Goal: Contribute content: Contribute content

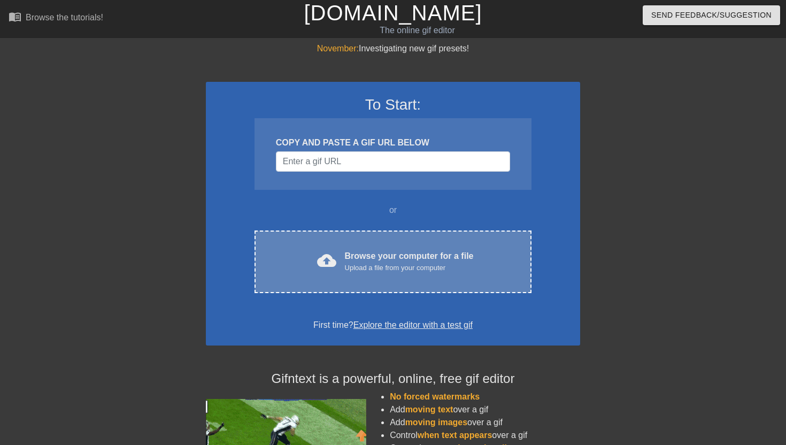
click at [368, 263] on div "Upload a file from your computer" at bounding box center [409, 267] width 129 height 11
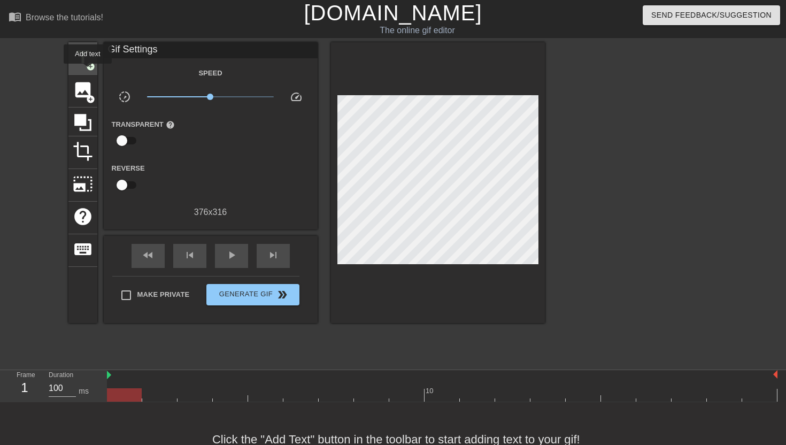
click at [88, 71] on div "title add_circle" at bounding box center [82, 58] width 29 height 33
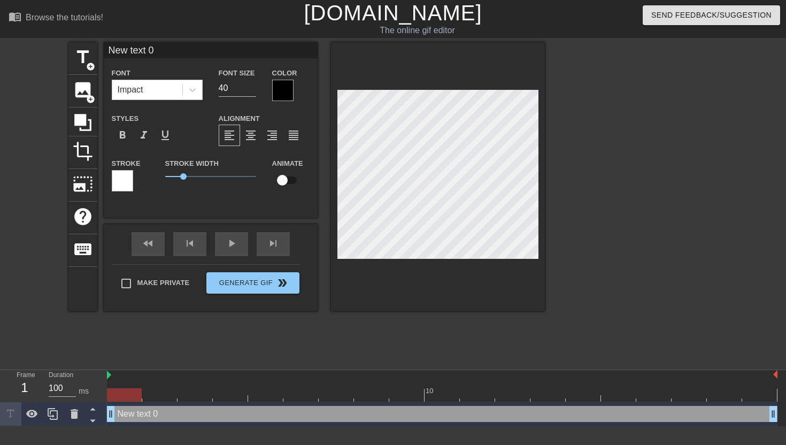
drag, startPoint x: 178, startPoint y: 49, endPoint x: 99, endPoint y: 52, distance: 79.1
click at [99, 52] on div "title add_circle image add_circle crop photo_size_select_large help keyboard Ne…" at bounding box center [306, 176] width 476 height 269
type input "come here"
click at [290, 95] on div at bounding box center [282, 90] width 21 height 21
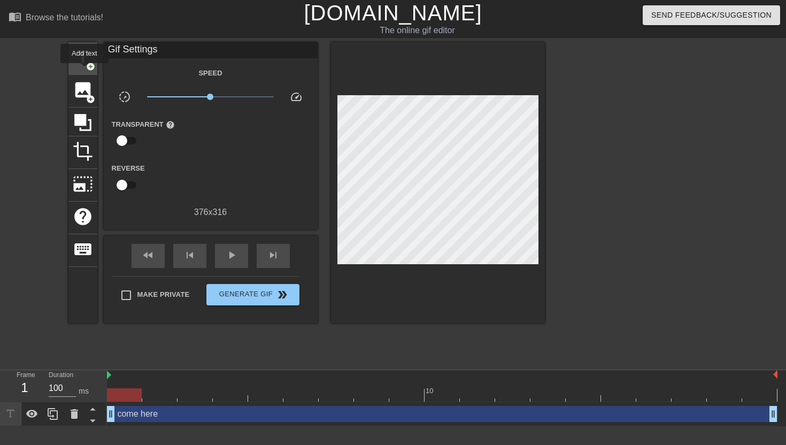
click at [85, 66] on span "title" at bounding box center [83, 57] width 20 height 20
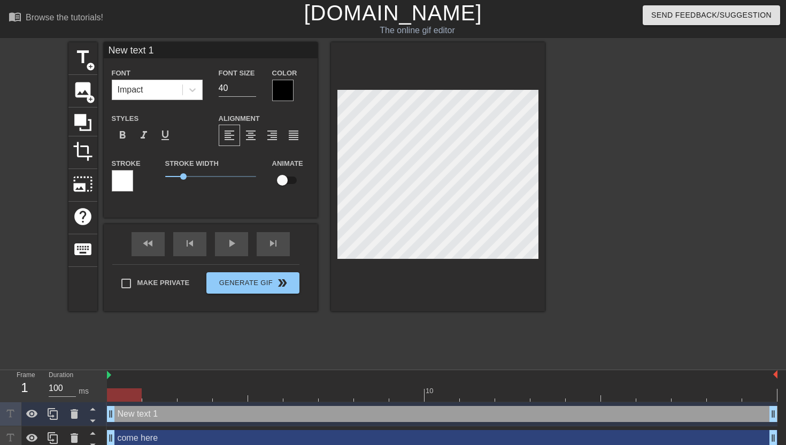
type input "Ne text 1"
type textarea "Ne text 1"
type input "New text 1"
type textarea "New text 1"
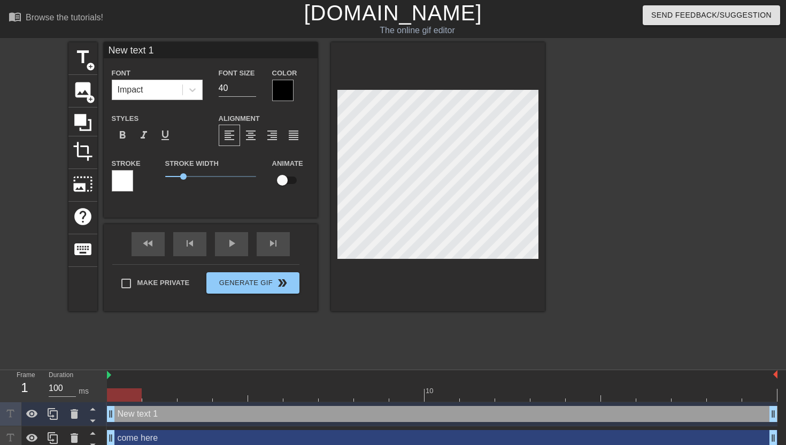
drag, startPoint x: 215, startPoint y: 56, endPoint x: 99, endPoint y: 49, distance: 116.2
click at [99, 49] on div "title add_circle image add_circle crop photo_size_select_large help keyboard Ne…" at bounding box center [306, 176] width 476 height 269
click at [172, 70] on div "Font Impact" at bounding box center [157, 83] width 91 height 34
type input "come here"
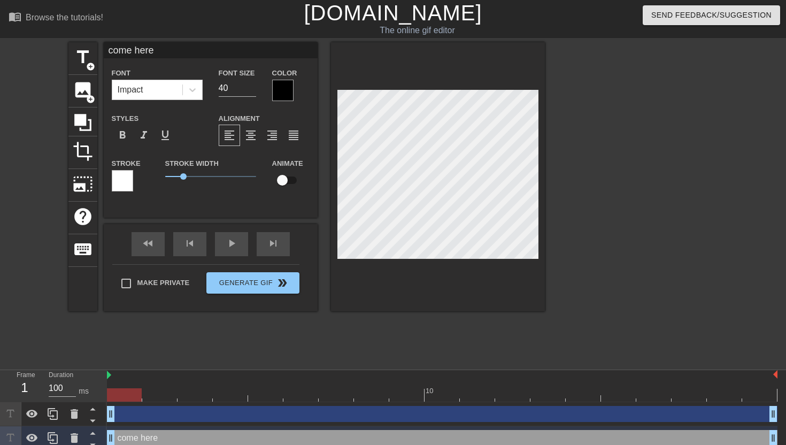
click at [128, 182] on div at bounding box center [122, 180] width 21 height 21
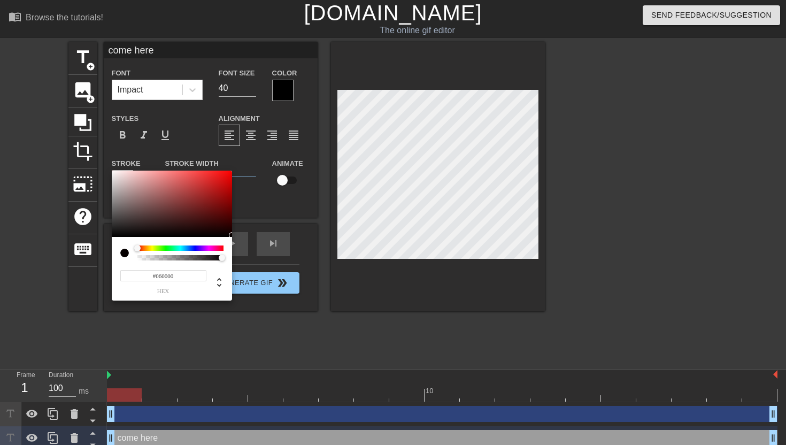
type input "#000000"
drag, startPoint x: 202, startPoint y: 219, endPoint x: 228, endPoint y: 237, distance: 31.9
click at [228, 237] on div "#000000 hex" at bounding box center [172, 235] width 120 height 130
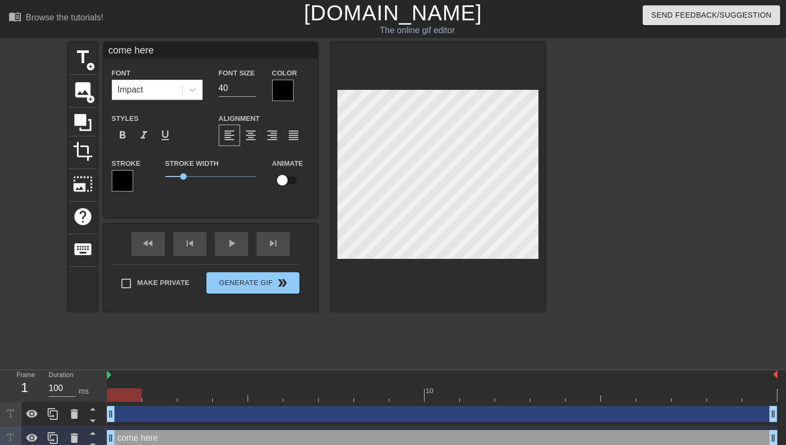
click at [281, 88] on div at bounding box center [282, 90] width 21 height 21
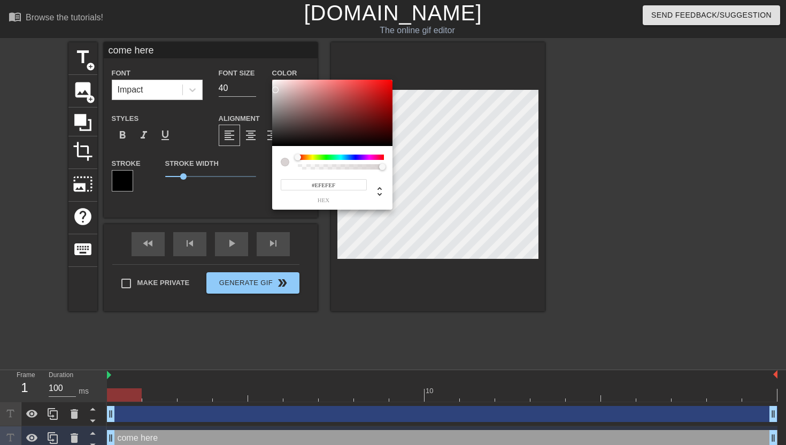
type input "#FFFFFF"
drag, startPoint x: 285, startPoint y: 106, endPoint x: 262, endPoint y: 65, distance: 47.3
click at [263, 65] on div "#FFFFFF hex" at bounding box center [393, 222] width 786 height 445
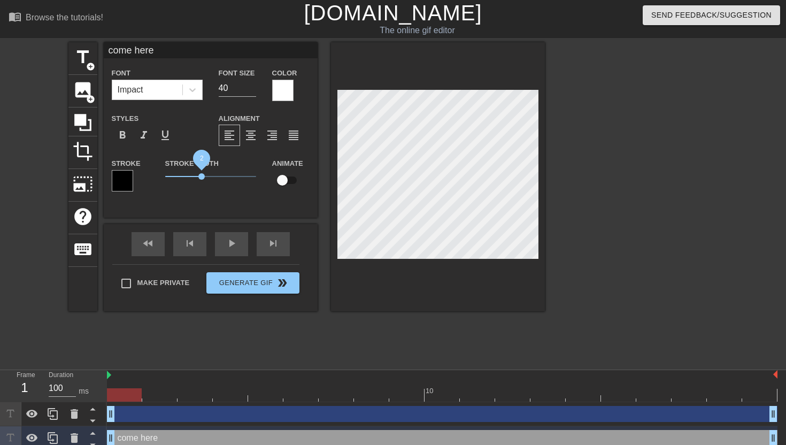
drag, startPoint x: 184, startPoint y: 174, endPoint x: 201, endPoint y: 177, distance: 17.3
click at [201, 177] on span "2" at bounding box center [201, 176] width 6 height 6
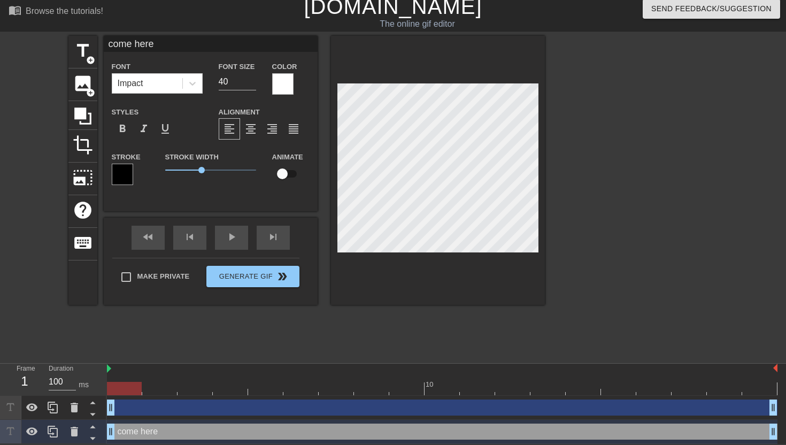
click at [176, 406] on div "drag_handle drag_handle" at bounding box center [442, 407] width 670 height 16
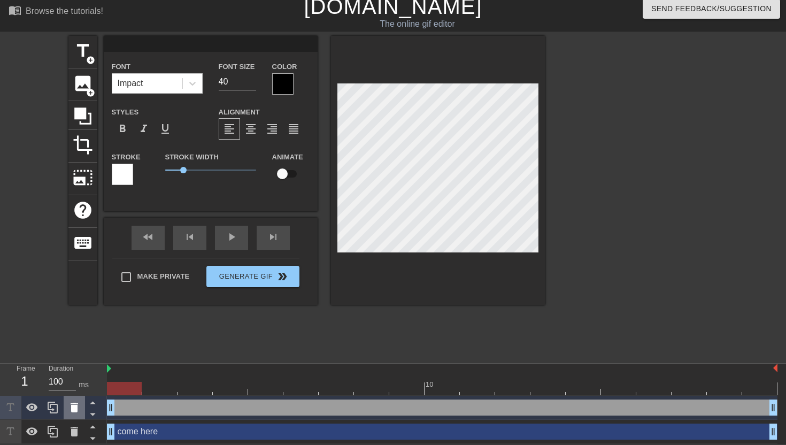
click at [74, 404] on icon at bounding box center [74, 407] width 13 height 13
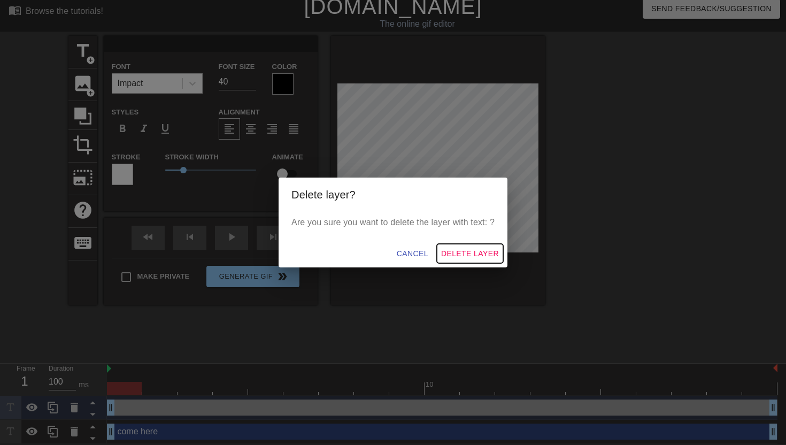
click at [467, 249] on span "Delete Layer" at bounding box center [470, 253] width 58 height 13
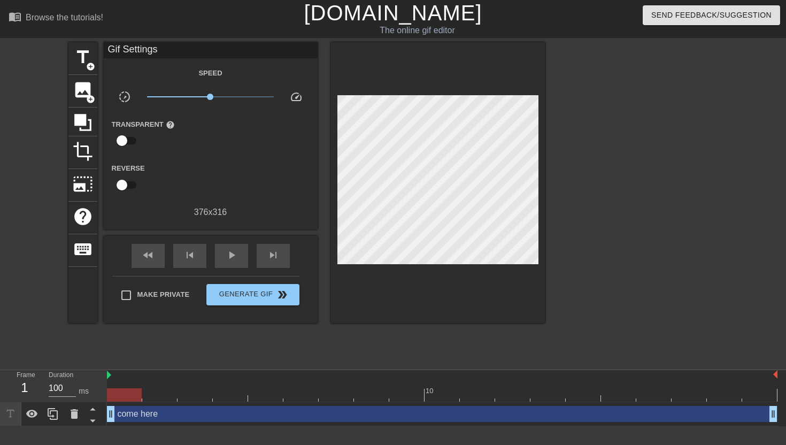
scroll to position [0, 0]
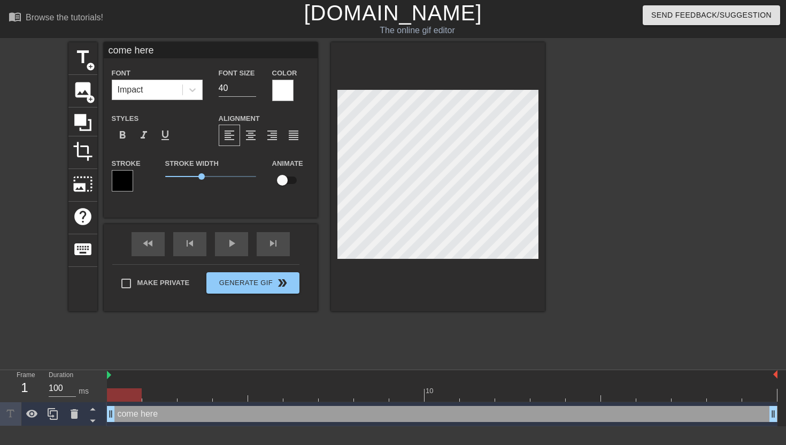
click at [651, 148] on div at bounding box center [637, 202] width 160 height 321
click at [286, 89] on div at bounding box center [282, 90] width 21 height 21
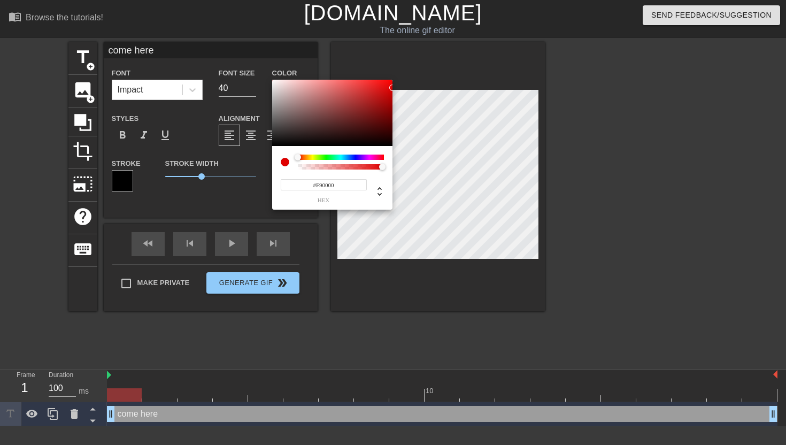
type input "#FF0000"
drag, startPoint x: 358, startPoint y: 98, endPoint x: 397, endPoint y: 77, distance: 44.7
click at [397, 77] on div "#FF0000 hex" at bounding box center [393, 222] width 786 height 445
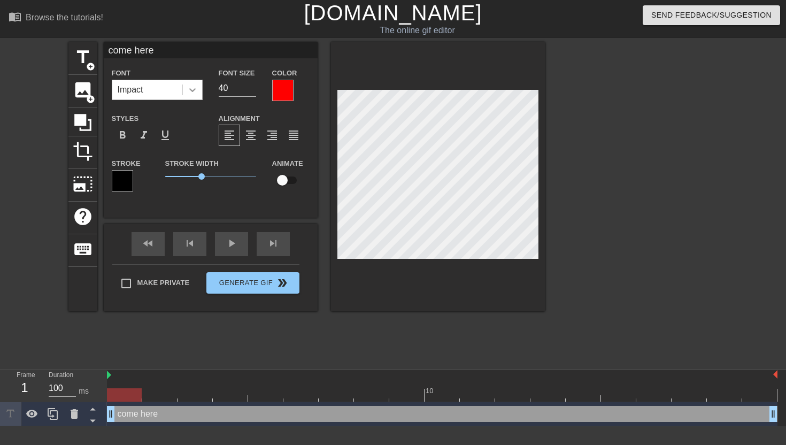
click at [196, 94] on icon at bounding box center [192, 89] width 11 height 11
type input "c"
type textarea "c"
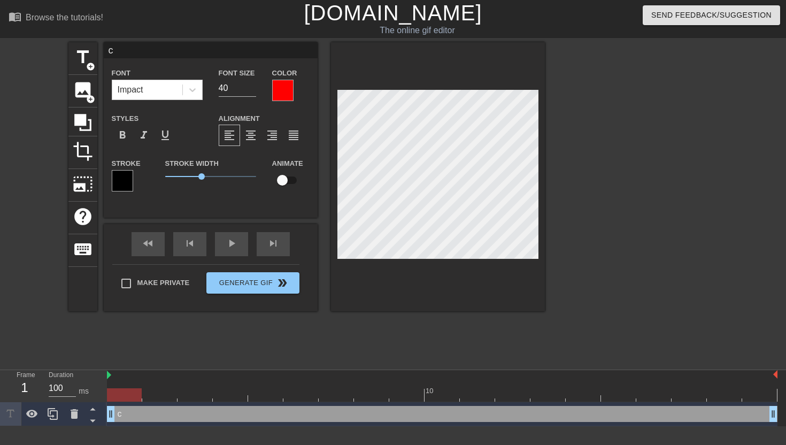
type input "co"
type textarea "co"
type input "com"
type textarea "come"
type input "com"
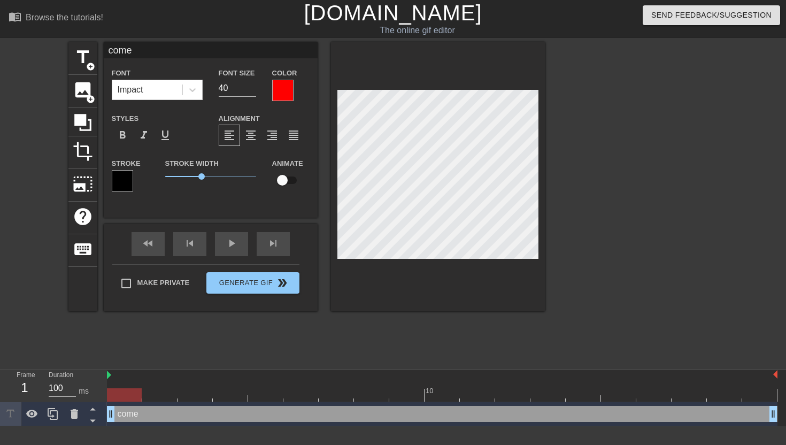
type textarea "com"
type input "co"
type textarea "co"
type input "c"
type textarea "c"
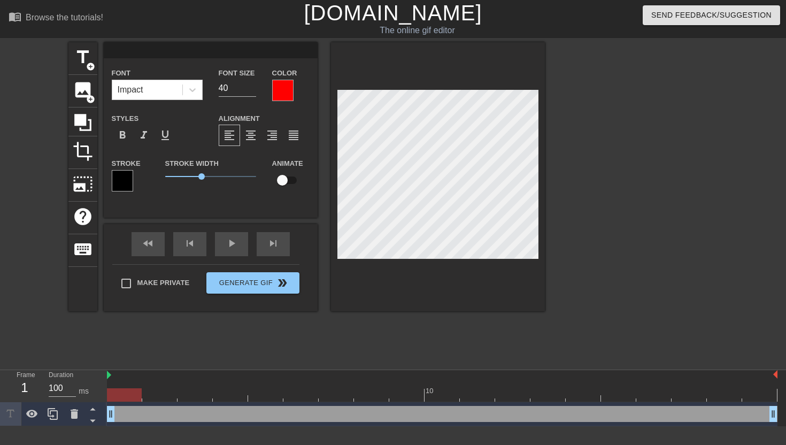
type input "a"
type textarea "a"
type input "c"
type textarea "c"
type input "ca"
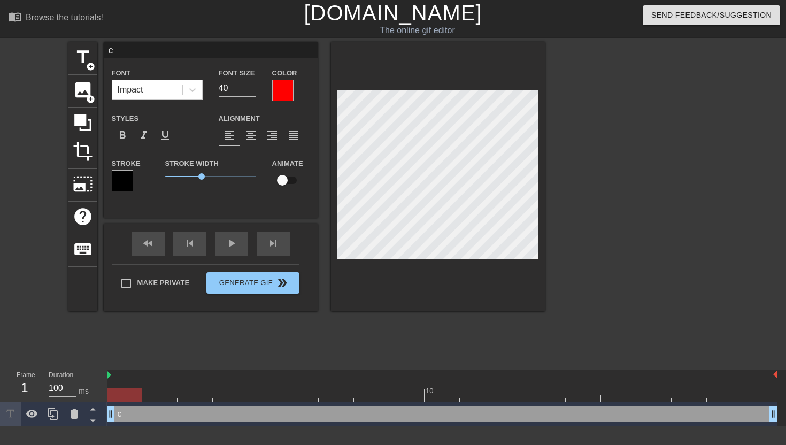
type textarea "ca"
type input "cam"
type textarea "cam"
type input "came"
type textarea "came"
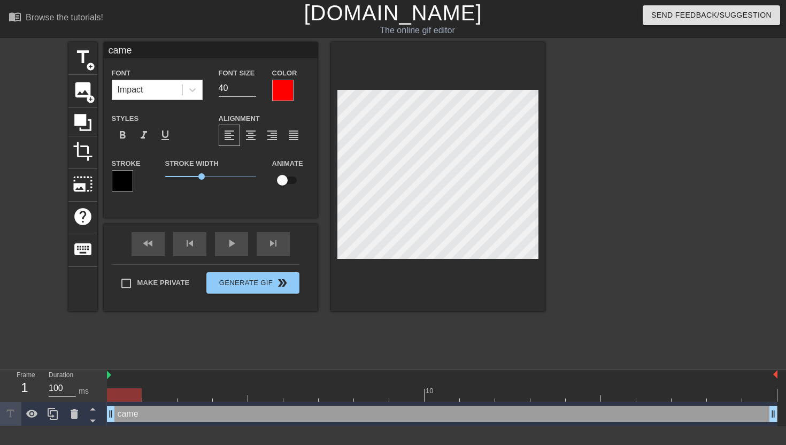
type input "came"
type textarea "came."
type input "came."
type textarea "came."
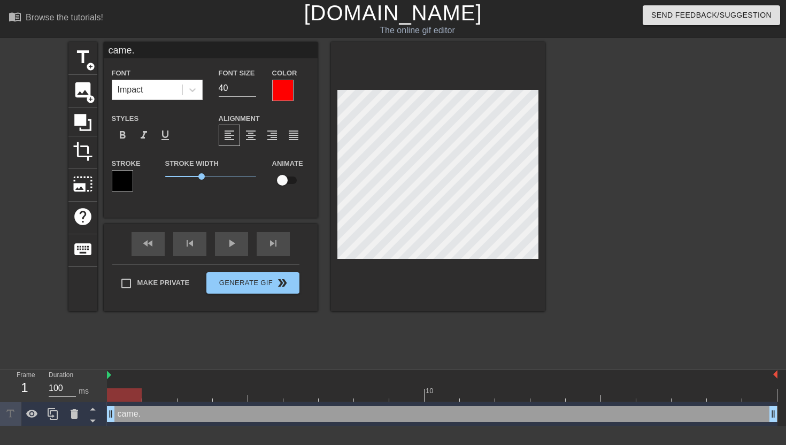
type input "came"
type textarea "came"
type input "came"
type textarea "came"
type input "came"
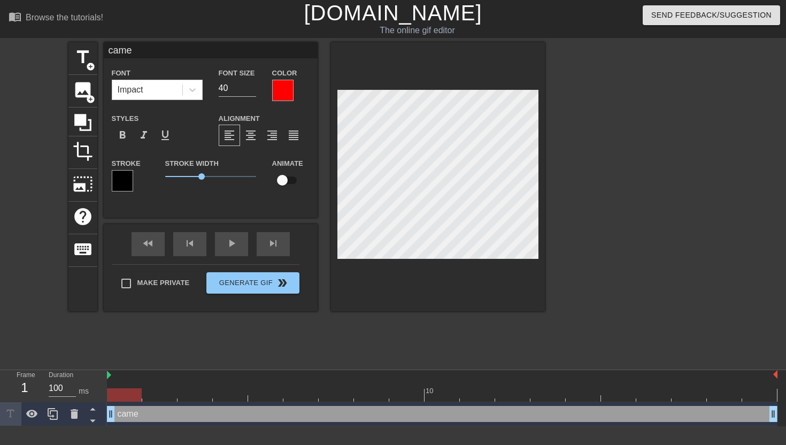
type textarea "came"
type input "came"
type textarea "came"
type input "came h"
type textarea "came h"
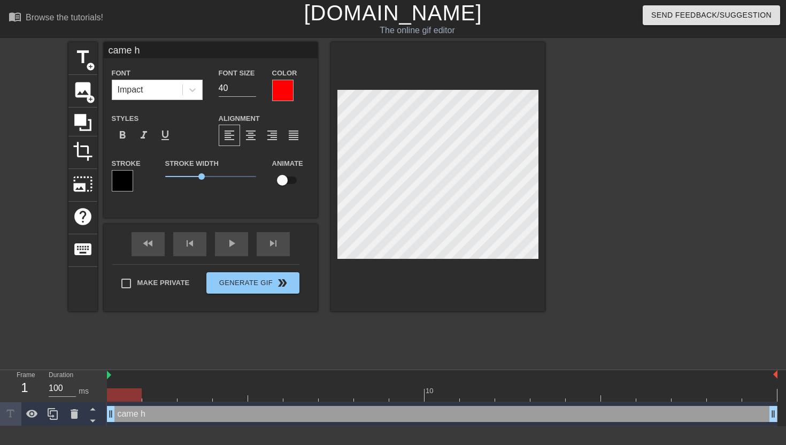
type input "came he"
type textarea "came he"
type input "came her"
type textarea "came her"
type input "came here"
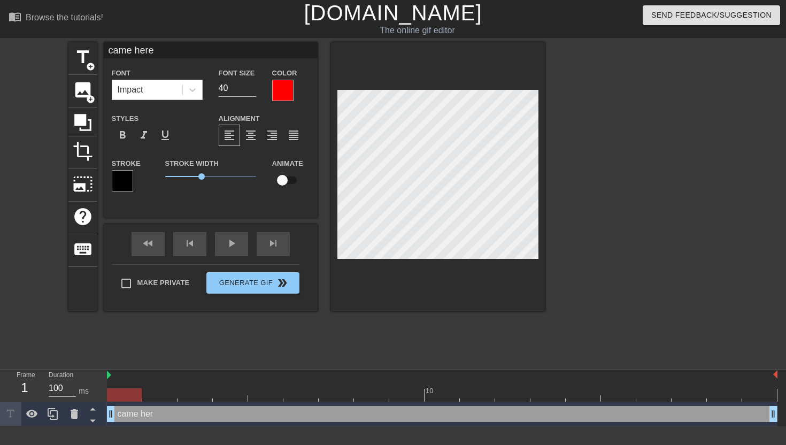
scroll to position [0, 2]
type textarea "came here"
click at [289, 97] on div at bounding box center [282, 90] width 21 height 21
